Goal: Participate in discussion: Engage in conversation with other users on a specific topic

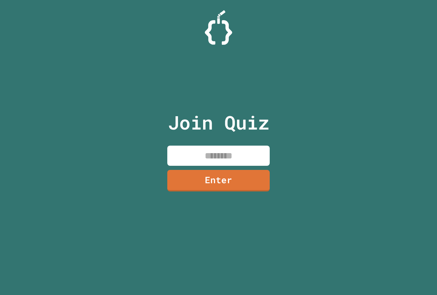
click at [180, 156] on input at bounding box center [218, 156] width 103 height 20
type input "********"
click at [230, 178] on link "Enter" at bounding box center [219, 180] width 104 height 23
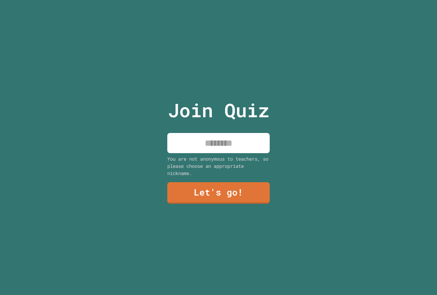
click at [226, 144] on input at bounding box center [218, 143] width 103 height 20
type input "*****"
click at [230, 184] on link "Let's go!" at bounding box center [219, 192] width 104 height 23
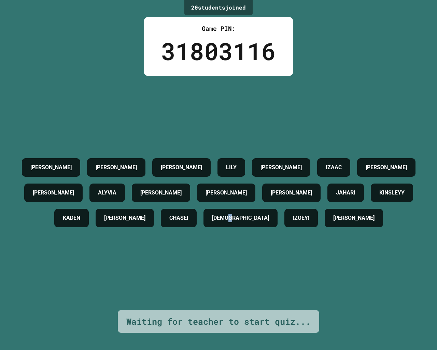
click at [422, 295] on div "20 student s joined Game PIN: 31803116 [PERSON_NAME] [PERSON_NAME] [PERSON_NAME…" at bounding box center [218, 175] width 437 height 350
drag, startPoint x: 383, startPoint y: 350, endPoint x: 102, endPoint y: 87, distance: 384.4
click at [102, 87] on div "[PERSON_NAME] [PERSON_NAME] [PERSON_NAME] [PERSON_NAME] [PERSON_NAME] [PERSON_N…" at bounding box center [218, 193] width 403 height 234
drag, startPoint x: 36, startPoint y: 172, endPoint x: 62, endPoint y: 175, distance: 26.1
click at [357, 175] on div "[PERSON_NAME]" at bounding box center [386, 167] width 58 height 18
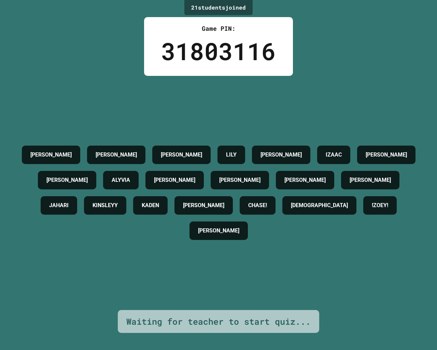
drag, startPoint x: 10, startPoint y: 91, endPoint x: 111, endPoint y: 82, distance: 101.2
click at [111, 82] on div "[PERSON_NAME] [PERSON_NAME] [PERSON_NAME] [PERSON_NAME] [PERSON_NAME] [PERSON_N…" at bounding box center [218, 193] width 403 height 234
drag, startPoint x: 35, startPoint y: 178, endPoint x: 62, endPoint y: 175, distance: 27.1
click at [357, 164] on div "[PERSON_NAME]" at bounding box center [386, 155] width 58 height 18
click at [336, 93] on div "[PERSON_NAME] [PERSON_NAME] [PERSON_NAME] [PERSON_NAME] [PERSON_NAME] [PERSON_N…" at bounding box center [218, 193] width 403 height 234
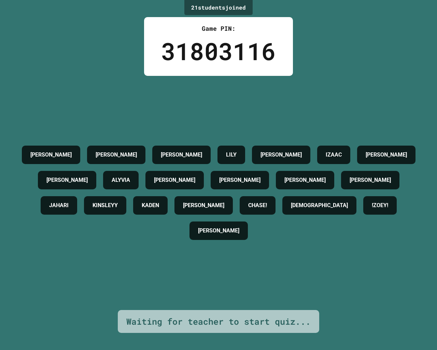
click at [337, 91] on div "[PERSON_NAME] [PERSON_NAME] [PERSON_NAME] [PERSON_NAME] [PERSON_NAME] [PERSON_N…" at bounding box center [218, 193] width 403 height 234
click at [338, 89] on div "[PERSON_NAME] [PERSON_NAME] [PERSON_NAME] [PERSON_NAME] [PERSON_NAME] [PERSON_N…" at bounding box center [218, 193] width 403 height 234
drag, startPoint x: 333, startPoint y: 77, endPoint x: 329, endPoint y: 78, distance: 4.5
drag, startPoint x: 329, startPoint y: 78, endPoint x: 325, endPoint y: 78, distance: 3.8
click at [325, 78] on div "[PERSON_NAME] [PERSON_NAME] [PERSON_NAME] [PERSON_NAME] [PERSON_NAME] [PERSON_N…" at bounding box center [218, 193] width 403 height 234
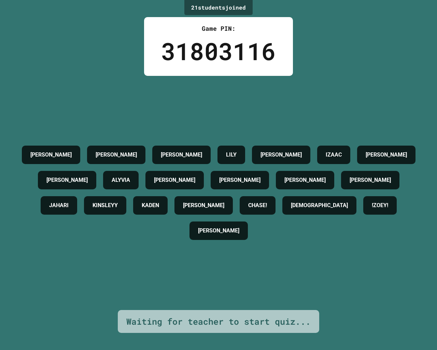
drag, startPoint x: 325, startPoint y: 78, endPoint x: 342, endPoint y: 78, distance: 17.1
drag, startPoint x: 342, startPoint y: 78, endPoint x: 354, endPoint y: 79, distance: 12.0
click at [354, 78] on div "[PERSON_NAME] [PERSON_NAME] [PERSON_NAME] [PERSON_NAME] [PERSON_NAME] [PERSON_N…" at bounding box center [218, 193] width 403 height 234
drag, startPoint x: 352, startPoint y: 85, endPoint x: 336, endPoint y: 96, distance: 19.8
drag, startPoint x: 336, startPoint y: 96, endPoint x: 231, endPoint y: 138, distance: 112.4
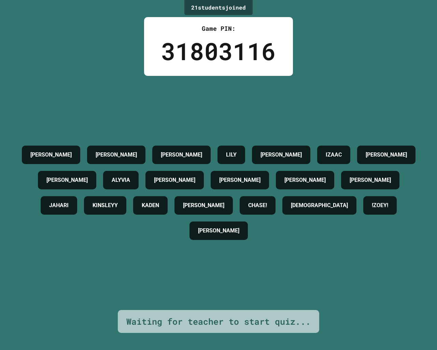
drag, startPoint x: 231, startPoint y: 138, endPoint x: 244, endPoint y: 118, distance: 23.2
click at [244, 118] on div "[PERSON_NAME] [PERSON_NAME] [PERSON_NAME] [PERSON_NAME] [PERSON_NAME] [PERSON_N…" at bounding box center [218, 193] width 403 height 234
drag, startPoint x: 243, startPoint y: 121, endPoint x: 113, endPoint y: 69, distance: 139.6
click at [113, 69] on div "21 student s joined Game PIN: 31803116 [PERSON_NAME] [PERSON_NAME] [PERSON_NAME…" at bounding box center [218, 175] width 437 height 350
drag, startPoint x: 0, startPoint y: 350, endPoint x: 26, endPoint y: 0, distance: 350.5
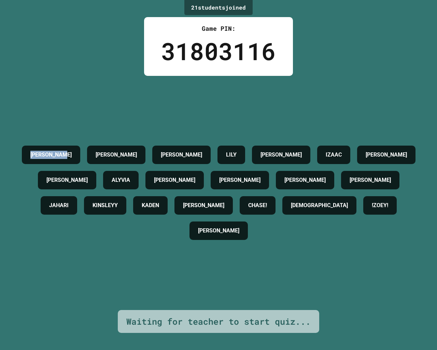
click at [26, 0] on div "21 student s joined Game PIN: 31803116 [PERSON_NAME] [PERSON_NAME] [PERSON_NAME…" at bounding box center [218, 175] width 437 height 350
click at [137, 102] on div "[PERSON_NAME] [PERSON_NAME] [PERSON_NAME] [PERSON_NAME] [PERSON_NAME] [PERSON_N…" at bounding box center [218, 193] width 403 height 234
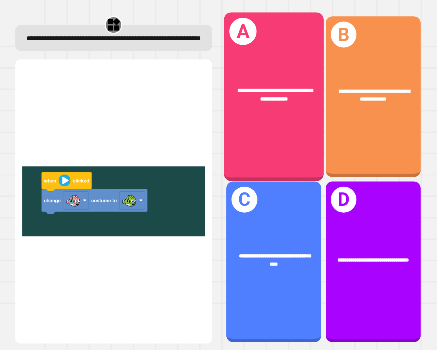
click at [260, 122] on div "**********" at bounding box center [274, 97] width 100 height 169
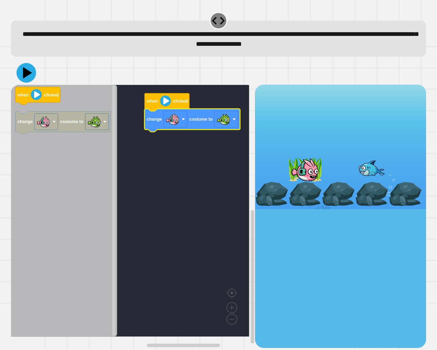
drag, startPoint x: 30, startPoint y: 78, endPoint x: 237, endPoint y: 182, distance: 231.5
click at [30, 78] on icon at bounding box center [25, 72] width 19 height 19
drag, startPoint x: 300, startPoint y: 173, endPoint x: 299, endPoint y: 101, distance: 71.4
click at [299, 104] on div at bounding box center [340, 147] width 171 height 124
click at [168, 100] on image "Blockly Workspace" at bounding box center [165, 101] width 11 height 11
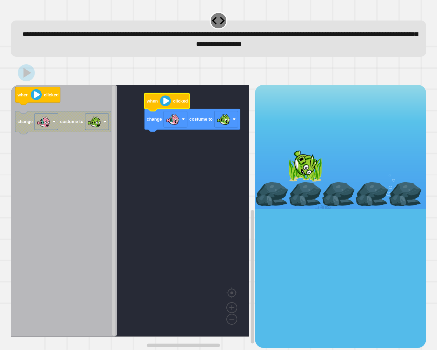
click at [284, 167] on div at bounding box center [340, 147] width 171 height 124
click at [279, 185] on div at bounding box center [271, 194] width 33 height 24
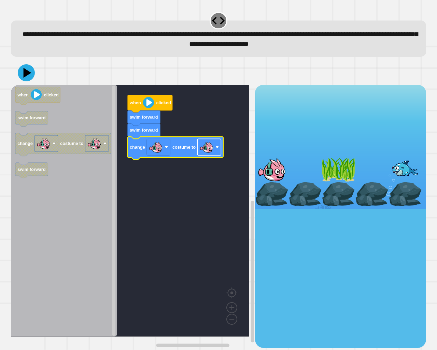
click at [207, 154] on image "Blockly Workspace" at bounding box center [207, 147] width 14 height 14
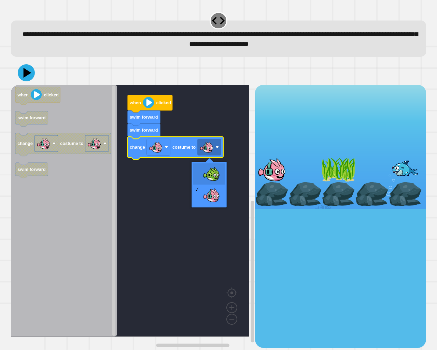
drag, startPoint x: 207, startPoint y: 168, endPoint x: 194, endPoint y: 161, distance: 14.7
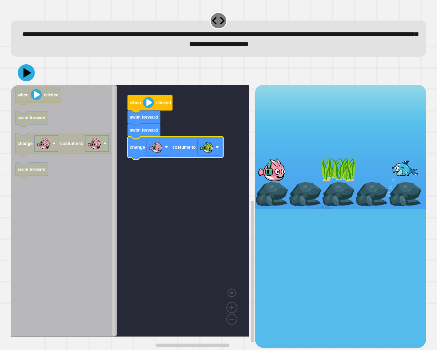
click at [22, 72] on icon at bounding box center [26, 72] width 17 height 17
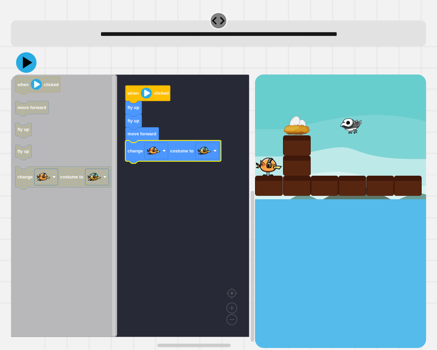
click at [29, 70] on icon at bounding box center [26, 62] width 21 height 21
click at [205, 153] on image "Blockly Workspace" at bounding box center [205, 151] width 14 height 14
click at [210, 122] on rect "Blockly Workspace" at bounding box center [130, 205] width 239 height 262
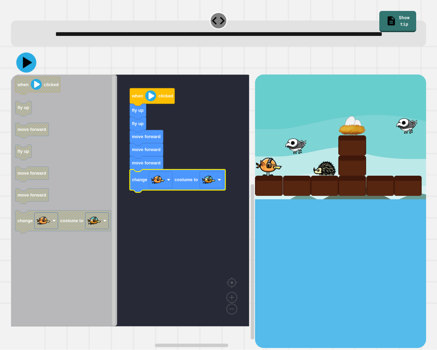
click at [23, 73] on icon at bounding box center [26, 63] width 20 height 20
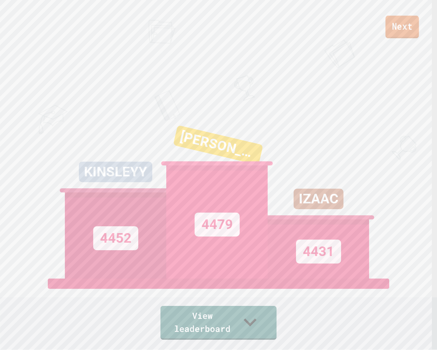
click at [406, 27] on link "Next" at bounding box center [402, 27] width 33 height 23
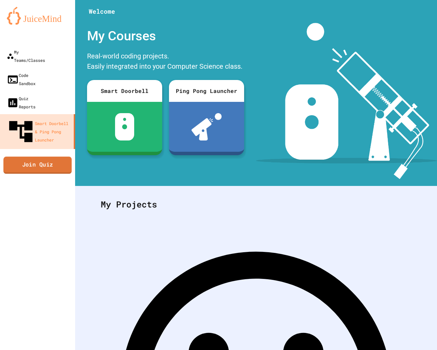
click at [10, 157] on link "Join Quiz" at bounding box center [37, 165] width 68 height 17
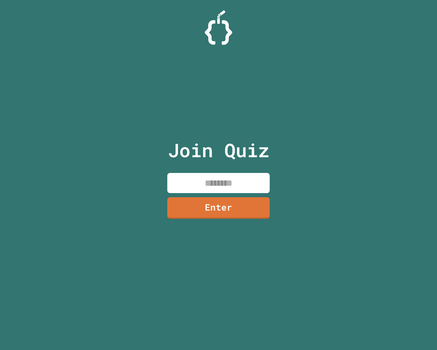
click at [206, 179] on input at bounding box center [218, 183] width 103 height 20
type input "********"
click at [209, 207] on link "Enter" at bounding box center [218, 207] width 104 height 23
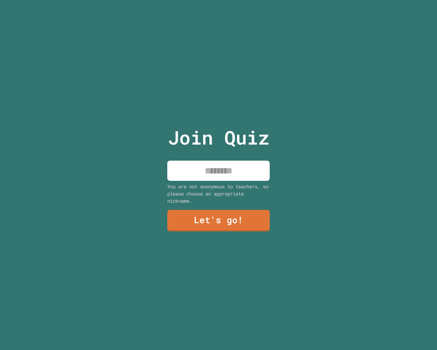
drag, startPoint x: 226, startPoint y: 174, endPoint x: 223, endPoint y: 177, distance: 4.1
click at [226, 174] on input at bounding box center [218, 171] width 103 height 20
type input "**********"
click at [228, 225] on link "Let's go!" at bounding box center [218, 219] width 99 height 23
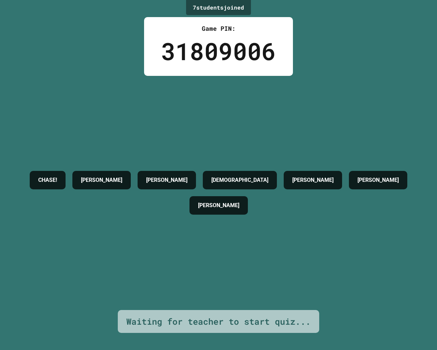
drag, startPoint x: 27, startPoint y: 350, endPoint x: 24, endPoint y: 270, distance: 79.3
click at [0, 278] on div "7 student s joined Game PIN: 31809006 CHASE! LIAM [PERSON_NAME] [PERSON_NAME] […" at bounding box center [218, 175] width 437 height 350
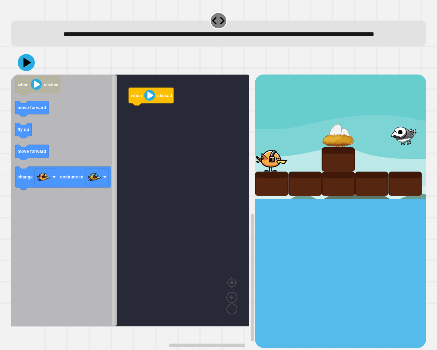
click at [23, 147] on icon "when clicked move forward fly up move forward change costume to" at bounding box center [64, 200] width 106 height 252
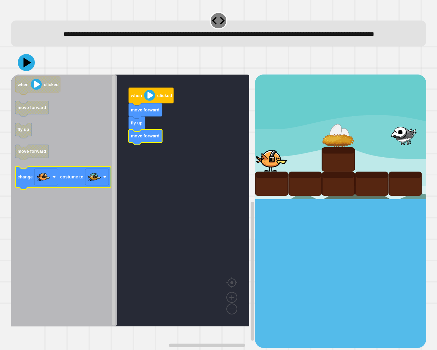
click at [59, 180] on icon "when clicked move forward fly up move forward change costume to" at bounding box center [64, 200] width 106 height 252
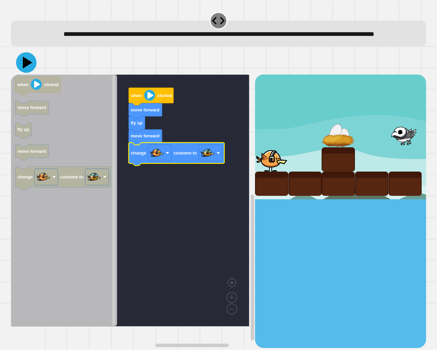
click at [35, 73] on button at bounding box center [26, 62] width 21 height 21
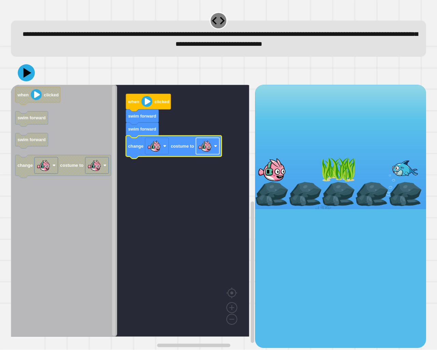
click at [202, 152] on image "Blockly Workspace" at bounding box center [205, 146] width 14 height 14
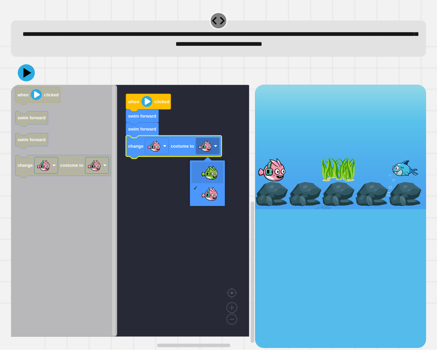
drag, startPoint x: 197, startPoint y: 172, endPoint x: 164, endPoint y: 161, distance: 35.2
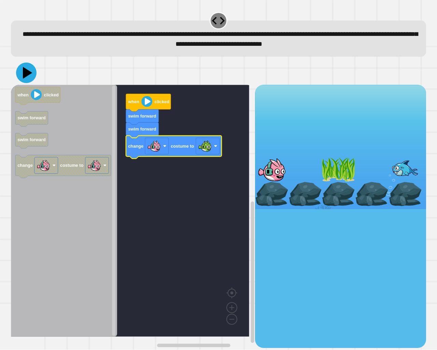
click at [26, 72] on icon at bounding box center [28, 73] width 10 height 12
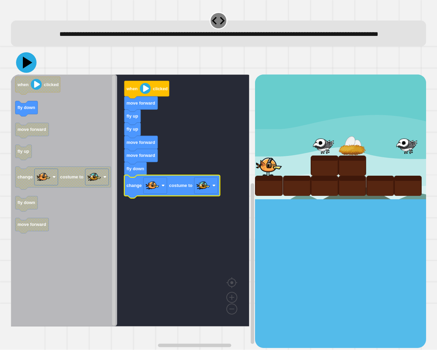
drag, startPoint x: 26, startPoint y: 69, endPoint x: 100, endPoint y: 87, distance: 76.2
click at [26, 69] on icon at bounding box center [26, 62] width 21 height 21
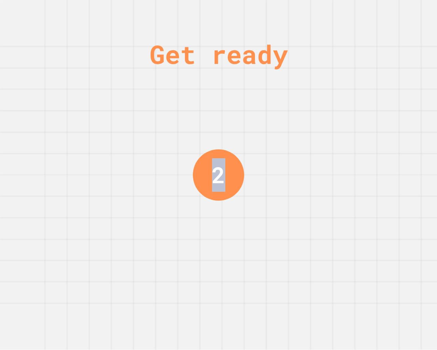
click at [193, 169] on div "2" at bounding box center [218, 174] width 51 height 51
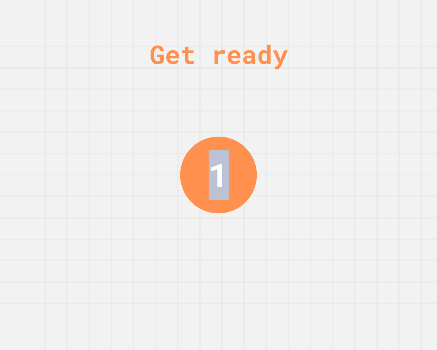
click at [177, 166] on div "Get ready 1" at bounding box center [218, 175] width 437 height 350
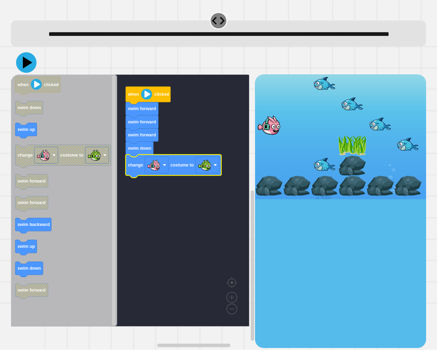
click at [19, 73] on icon at bounding box center [26, 62] width 21 height 21
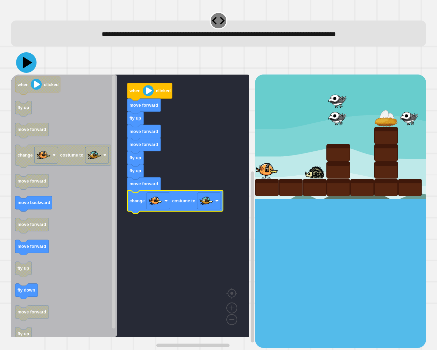
click at [23, 62] on icon at bounding box center [26, 62] width 21 height 21
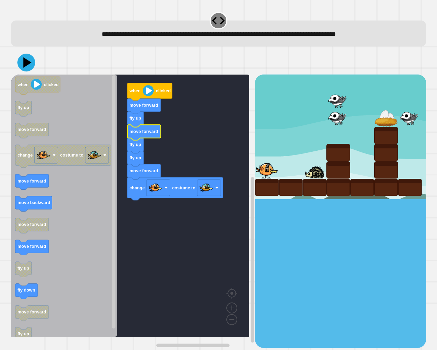
click at [23, 65] on icon at bounding box center [26, 63] width 18 height 18
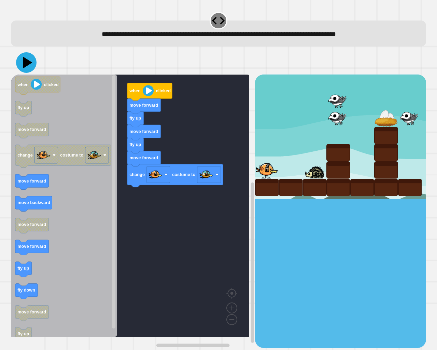
drag, startPoint x: 22, startPoint y: 59, endPoint x: 32, endPoint y: 73, distance: 16.9
click at [23, 59] on icon at bounding box center [26, 62] width 21 height 21
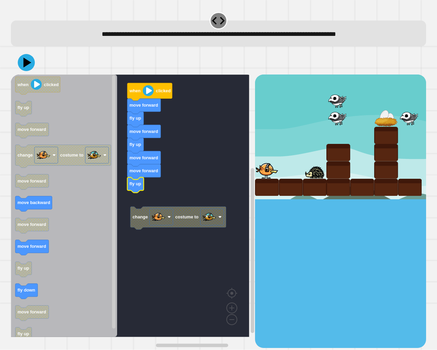
click at [136, 201] on rect "Blockly Workspace" at bounding box center [130, 205] width 239 height 262
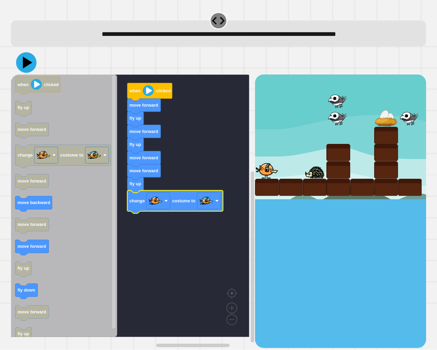
click at [28, 70] on icon at bounding box center [26, 62] width 21 height 21
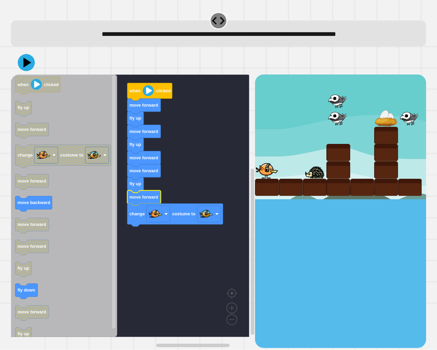
click at [29, 71] on div at bounding box center [219, 63] width 416 height 24
click at [29, 70] on icon at bounding box center [26, 62] width 21 height 21
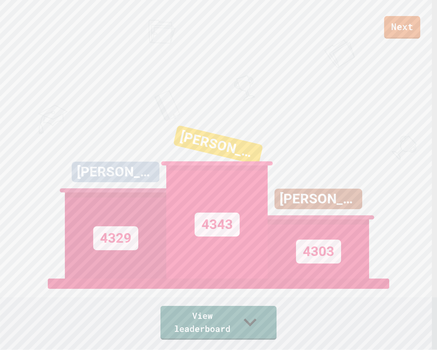
click at [402, 34] on link "Next" at bounding box center [402, 27] width 36 height 23
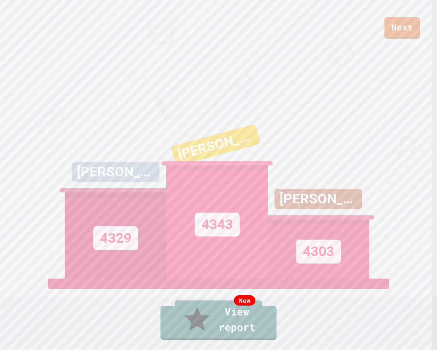
drag, startPoint x: 221, startPoint y: 219, endPoint x: 332, endPoint y: 211, distance: 111.0
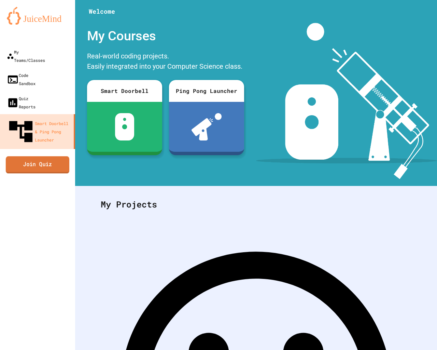
click at [16, 156] on link "Join Quiz" at bounding box center [38, 164] width 64 height 17
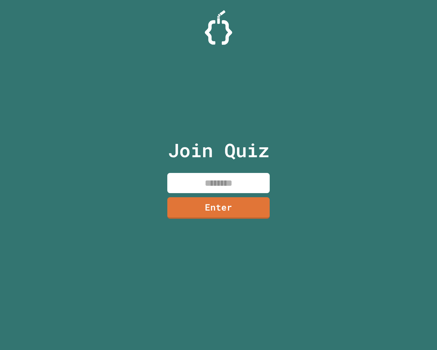
click at [207, 189] on input at bounding box center [218, 183] width 103 height 20
type input "*"
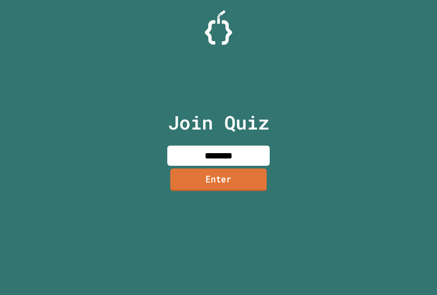
type input "********"
click at [220, 180] on link "Enter" at bounding box center [218, 180] width 103 height 23
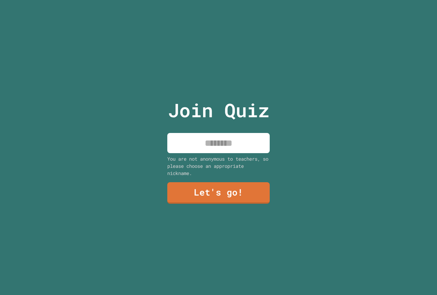
click at [236, 141] on input at bounding box center [218, 143] width 103 height 20
type input "**********"
drag, startPoint x: 229, startPoint y: 171, endPoint x: 229, endPoint y: 177, distance: 5.5
click at [229, 177] on div "**********" at bounding box center [218, 147] width 115 height 295
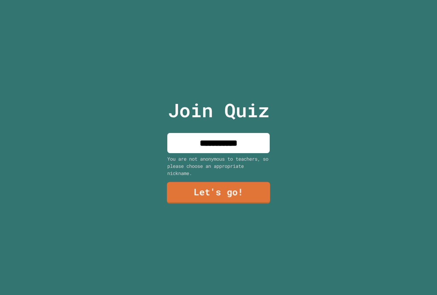
click at [230, 182] on link "Let's go!" at bounding box center [218, 193] width 103 height 22
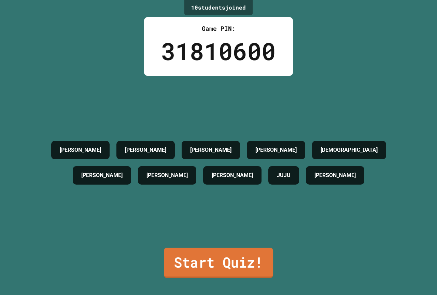
click at [246, 266] on link "Start Quiz!" at bounding box center [218, 263] width 109 height 30
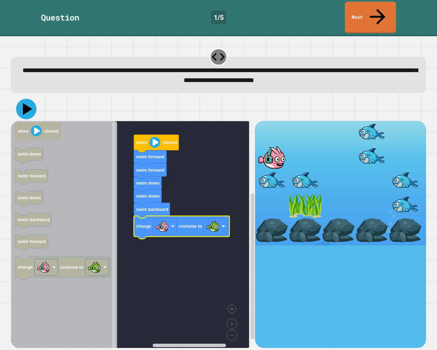
drag, startPoint x: 28, startPoint y: 98, endPoint x: 244, endPoint y: 163, distance: 225.8
click at [27, 99] on icon at bounding box center [26, 109] width 21 height 21
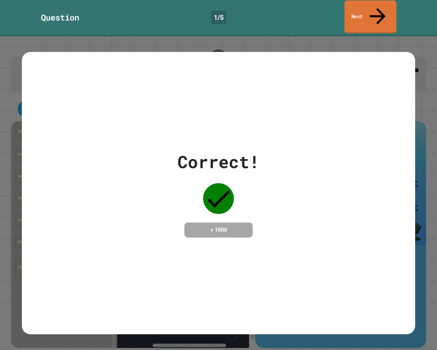
click at [389, 9] on link "Next" at bounding box center [371, 16] width 52 height 33
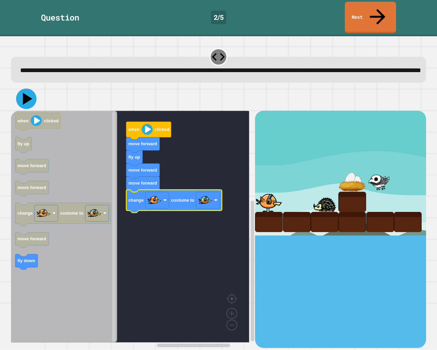
click at [18, 93] on icon at bounding box center [26, 99] width 21 height 21
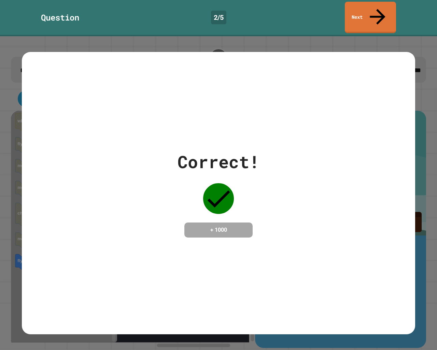
drag, startPoint x: 225, startPoint y: 176, endPoint x: 226, endPoint y: 204, distance: 28.4
click at [226, 204] on div "Correct! + 1000" at bounding box center [219, 193] width 82 height 89
click at [235, 242] on div "Correct! + 1000" at bounding box center [219, 193] width 394 height 282
click at [343, 9] on div "Question 2 / 5 Next" at bounding box center [218, 17] width 437 height 31
click at [348, 15] on link "Next" at bounding box center [370, 16] width 47 height 33
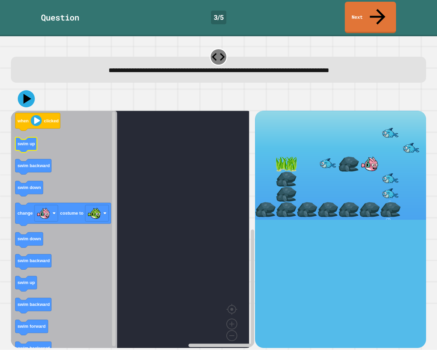
click at [22, 141] on text "swim up" at bounding box center [25, 143] width 17 height 5
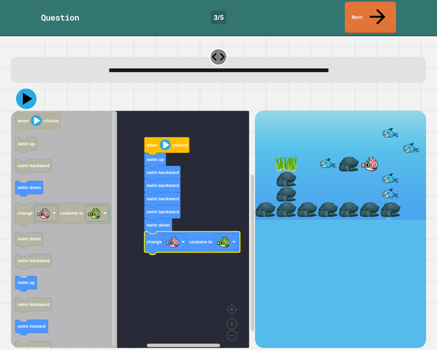
click at [26, 89] on icon at bounding box center [26, 99] width 21 height 21
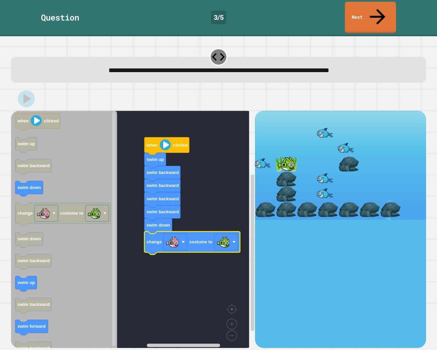
click at [156, 68] on div "**********" at bounding box center [219, 65] width 420 height 40
drag, startPoint x: 304, startPoint y: 123, endPoint x: 302, endPoint y: 99, distance: 24.0
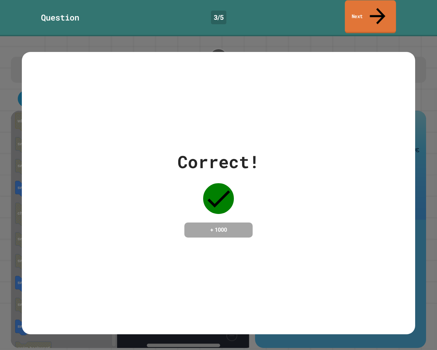
click at [371, 10] on link "Next" at bounding box center [370, 16] width 51 height 33
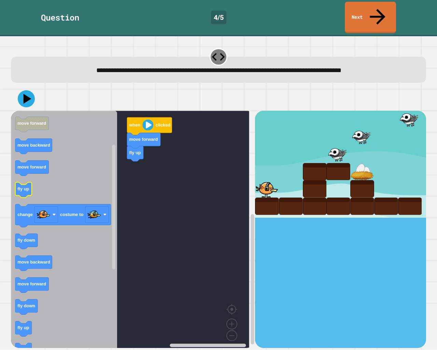
click at [112, 184] on div "when clicked move forward fly up when clicked fly down fly up move forward move…" at bounding box center [133, 229] width 244 height 237
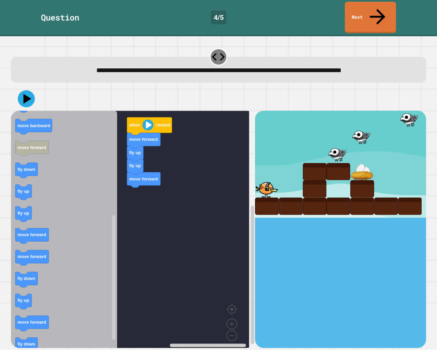
click at [147, 181] on rect "Blockly Workspace" at bounding box center [130, 232] width 239 height 242
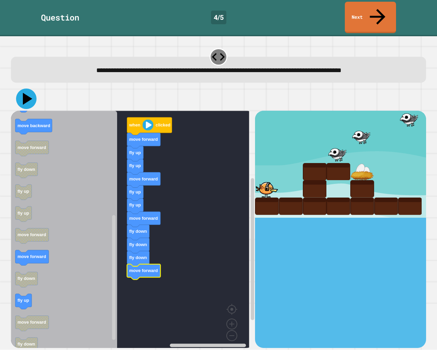
click at [27, 89] on icon at bounding box center [26, 99] width 21 height 21
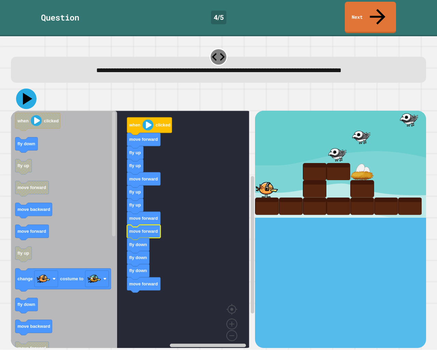
click at [27, 89] on icon at bounding box center [26, 99] width 21 height 21
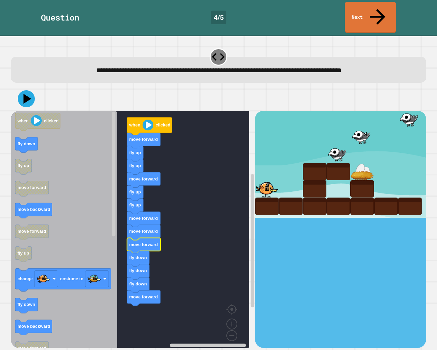
click at [22, 90] on icon at bounding box center [26, 98] width 17 height 17
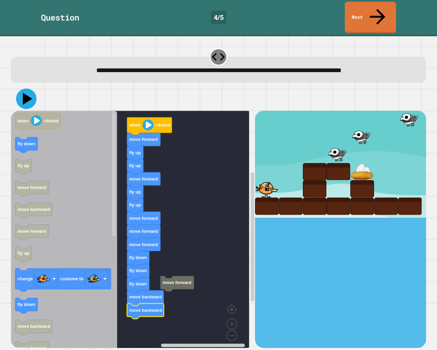
click at [25, 93] on icon at bounding box center [28, 99] width 10 height 12
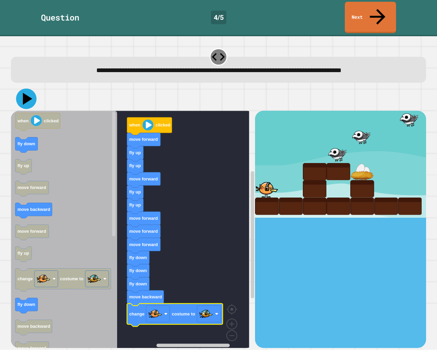
click at [25, 91] on icon at bounding box center [26, 99] width 21 height 21
click at [215, 262] on rect "Blockly Workspace" at bounding box center [130, 232] width 239 height 242
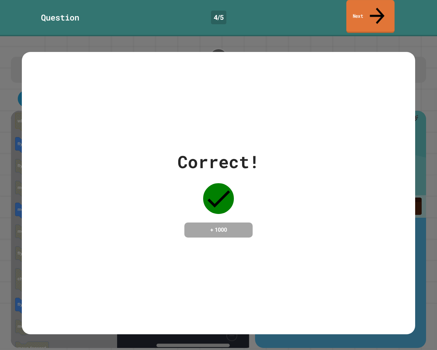
click at [355, 14] on link "Next" at bounding box center [370, 16] width 48 height 33
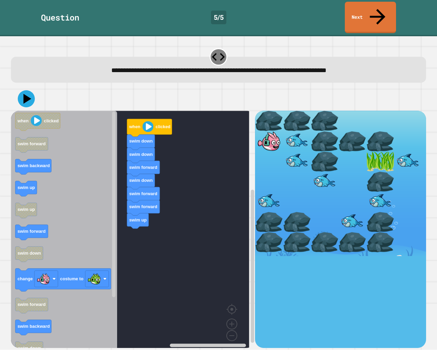
click at [99, 206] on icon "when clicked swim forward swim backward swim up swim up swim forward swim down …" at bounding box center [64, 232] width 106 height 242
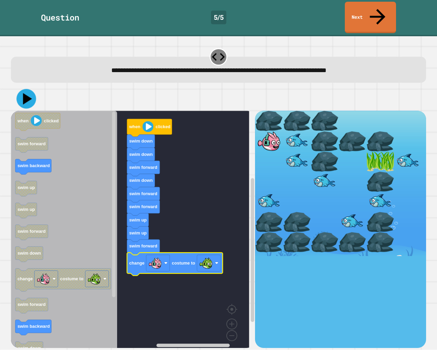
click at [24, 93] on icon at bounding box center [27, 99] width 9 height 12
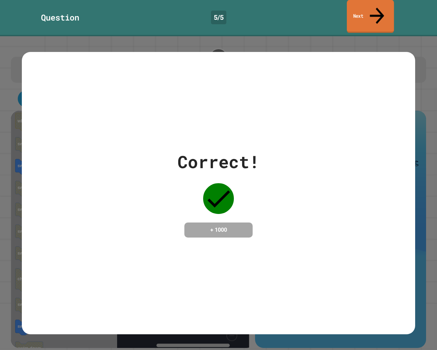
click at [367, 7] on link "Next" at bounding box center [370, 16] width 47 height 33
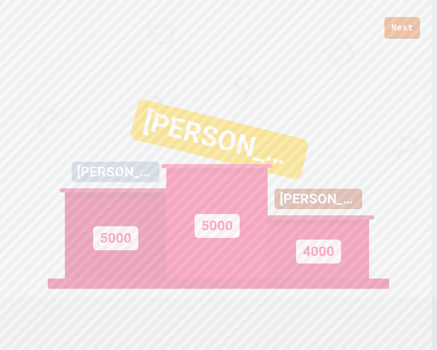
drag, startPoint x: 270, startPoint y: 189, endPoint x: 64, endPoint y: 146, distance: 210.8
click at [65, 146] on div "[PERSON_NAME] 5000" at bounding box center [115, 193] width 101 height 171
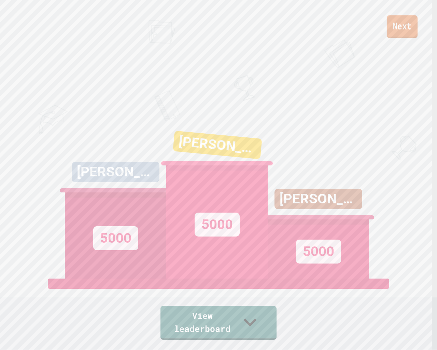
click at [403, 21] on link "Next" at bounding box center [402, 26] width 31 height 23
